Goal: Navigation & Orientation: Find specific page/section

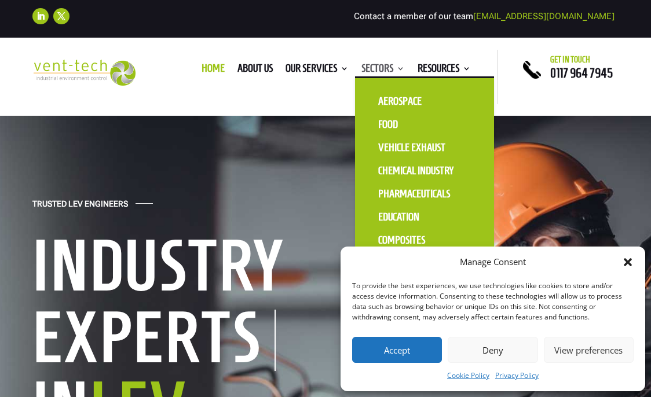
click at [392, 66] on link "Sectors" at bounding box center [382, 70] width 43 height 13
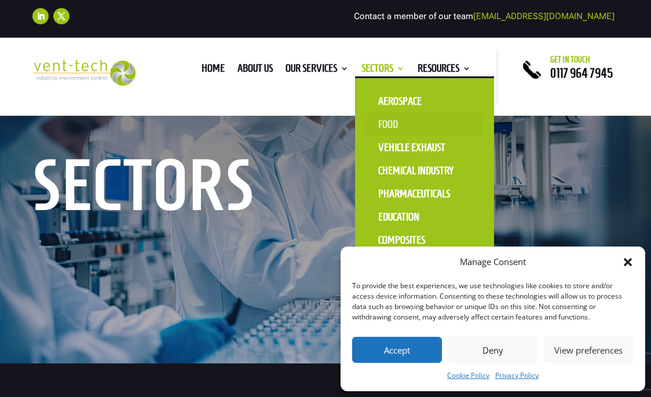
scroll to position [79, 0]
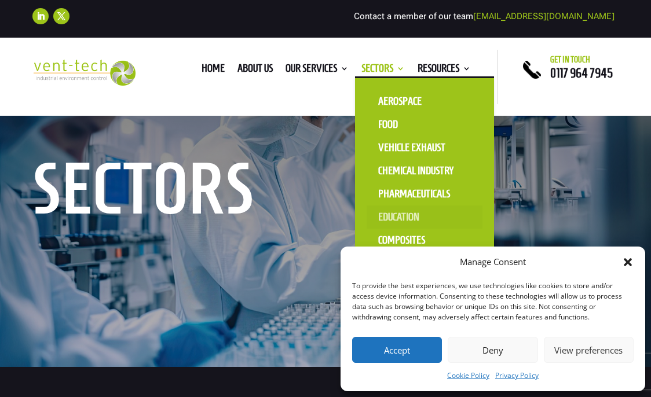
click at [395, 218] on link "Education" at bounding box center [425, 217] width 116 height 23
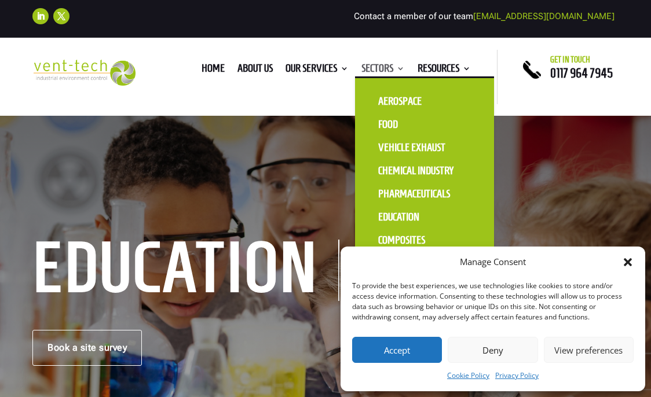
click at [391, 66] on link "Sectors" at bounding box center [382, 70] width 43 height 13
click at [421, 169] on link "Chemical Industry" at bounding box center [425, 170] width 116 height 23
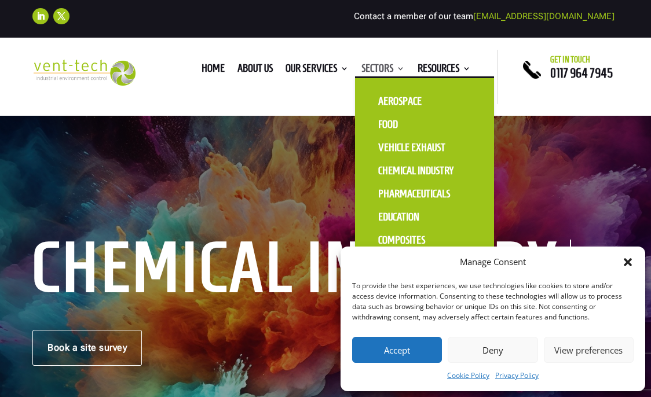
click at [399, 66] on link "Sectors" at bounding box center [382, 70] width 43 height 13
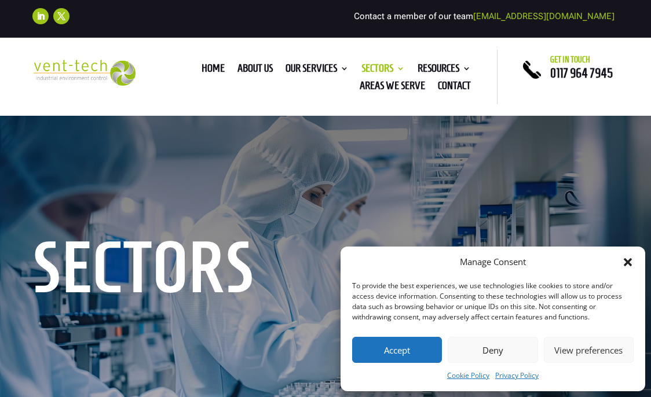
click at [628, 265] on icon "Close dialog" at bounding box center [628, 263] width 12 height 12
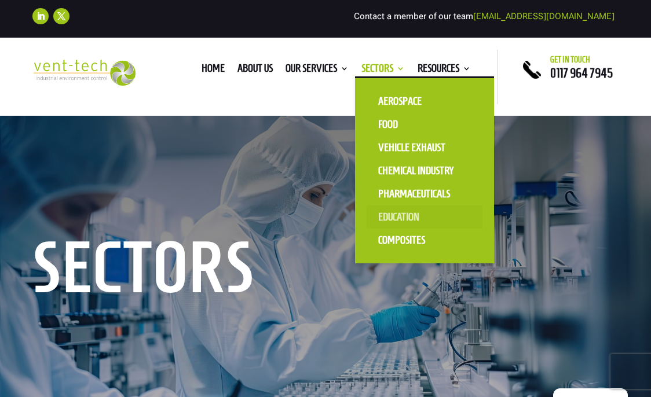
click at [396, 224] on link "Education" at bounding box center [425, 217] width 116 height 23
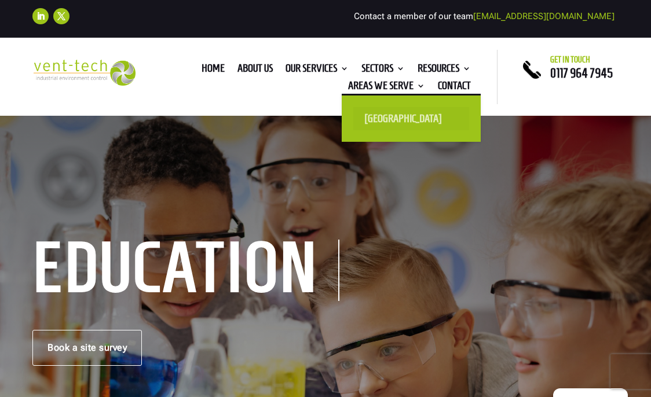
click at [396, 121] on link "[GEOGRAPHIC_DATA]" at bounding box center [411, 118] width 116 height 23
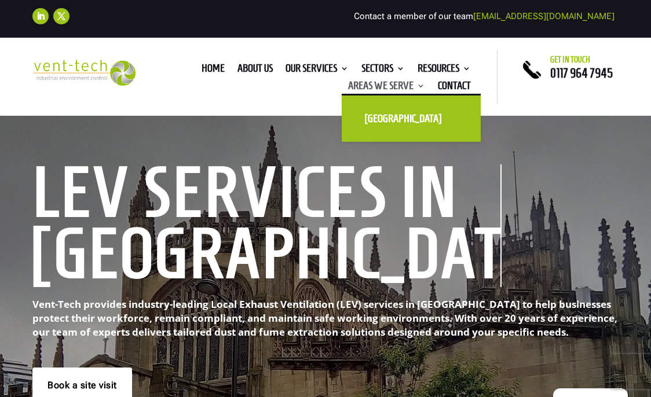
click at [386, 83] on link "Areas We Serve" at bounding box center [386, 88] width 77 height 13
